Goal: Communication & Community: Answer question/provide support

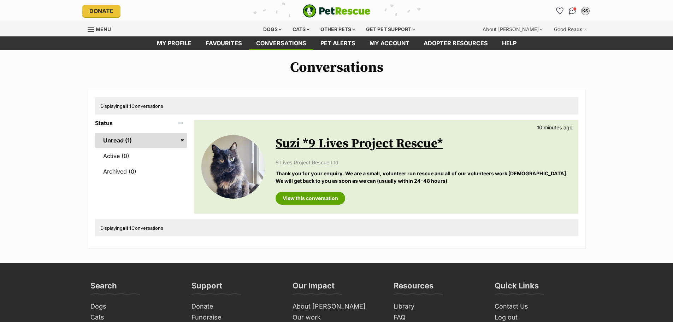
click at [306, 143] on link "Suzi *9 Lives Project Rescue*" at bounding box center [360, 144] width 168 height 16
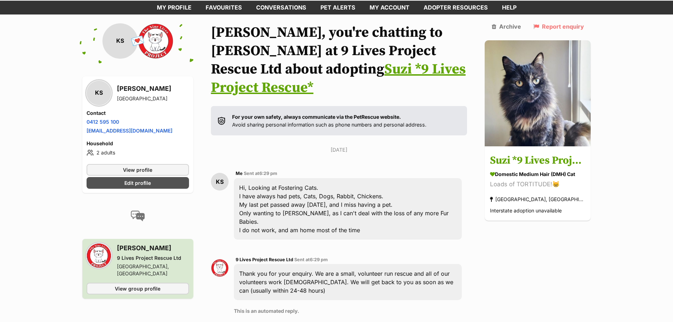
scroll to position [35, 0]
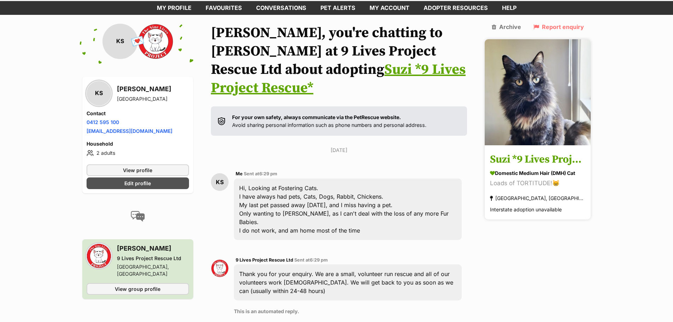
click at [522, 157] on h3 "Suzi *9 Lives Project Rescue*" at bounding box center [537, 160] width 95 height 16
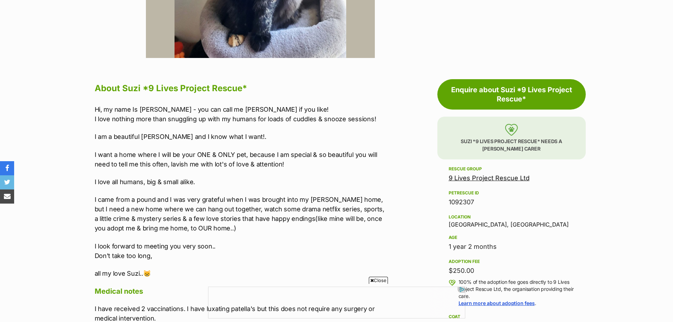
scroll to position [141, 0]
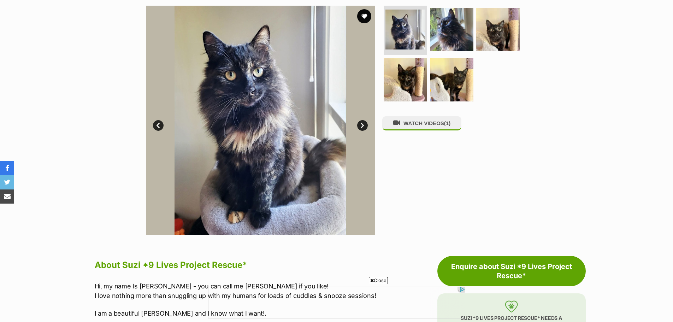
click at [362, 125] on link "Next" at bounding box center [362, 125] width 11 height 11
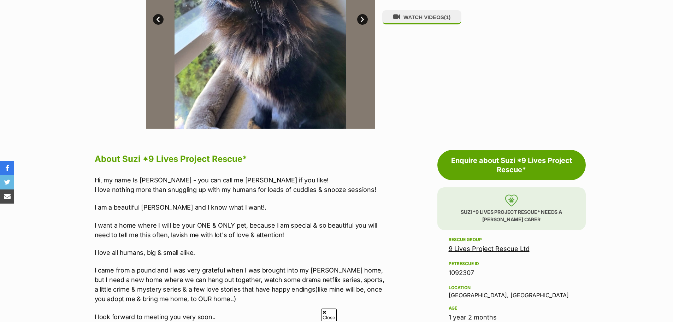
scroll to position [106, 0]
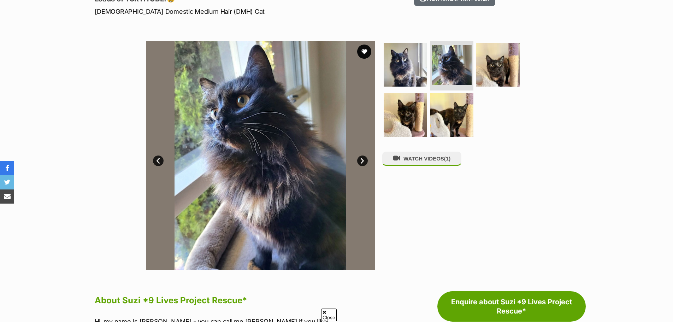
click at [360, 164] on link "Next" at bounding box center [362, 161] width 11 height 11
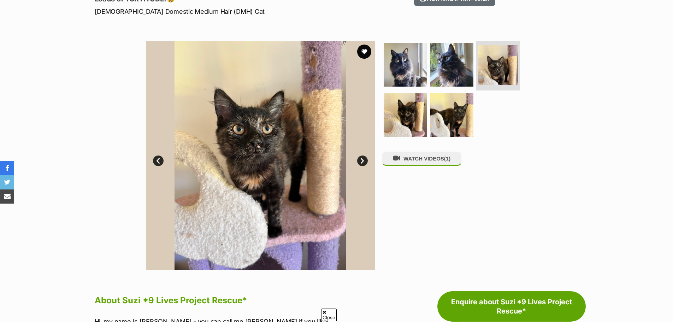
click at [364, 160] on link "Next" at bounding box center [362, 161] width 11 height 11
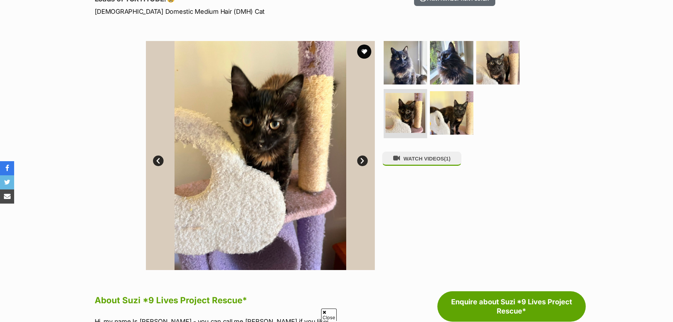
click at [363, 160] on link "Next" at bounding box center [362, 161] width 11 height 11
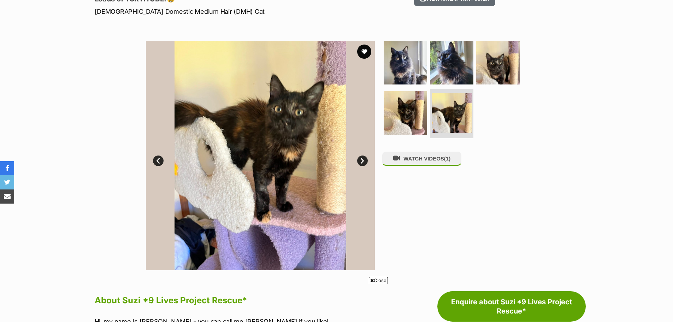
click at [363, 160] on link "Next" at bounding box center [362, 161] width 11 height 11
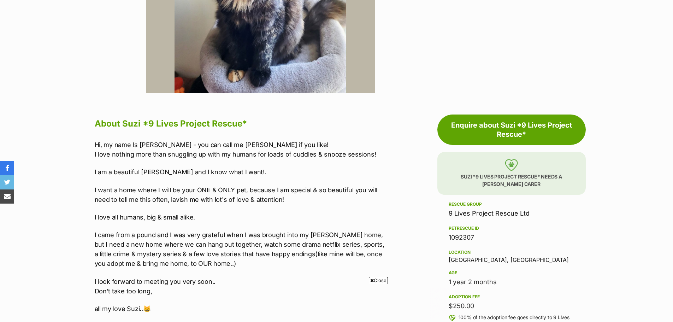
scroll to position [0, 0]
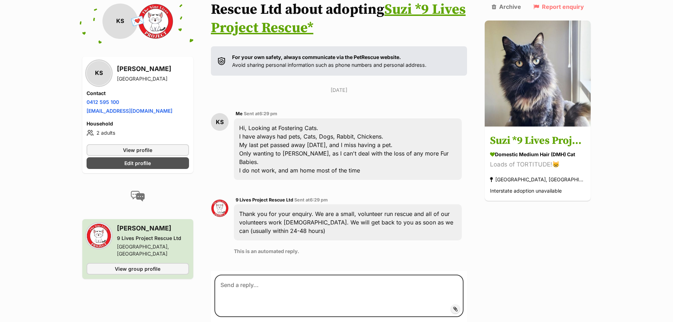
scroll to position [141, 0]
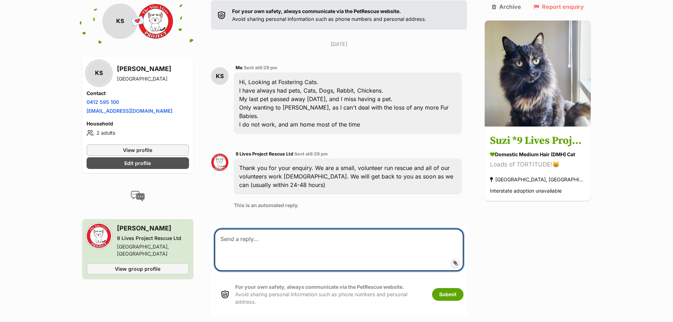
click at [307, 229] on textarea at bounding box center [340, 250] width 250 height 42
type textarea "Looking forward in hearing from you. Karin"
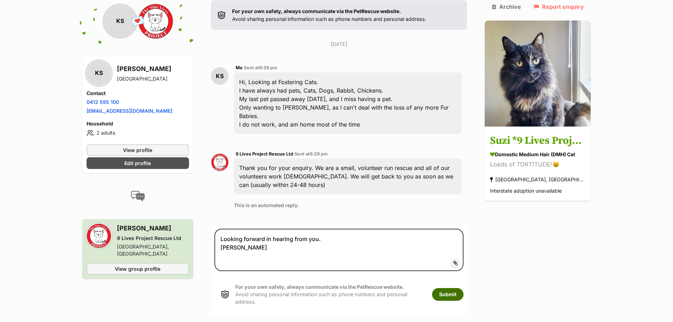
click at [450, 288] on button "Submit" at bounding box center [447, 294] width 31 height 13
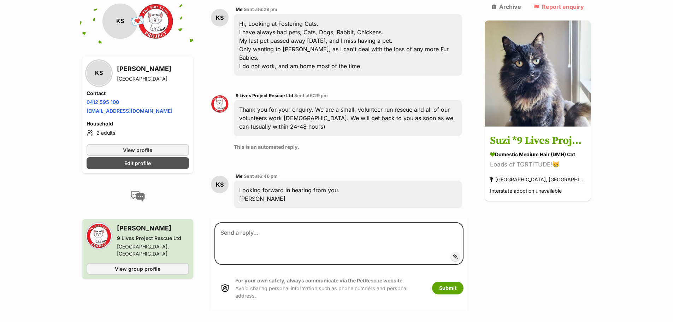
scroll to position [202, 0]
